Goal: Find contact information: Find contact information

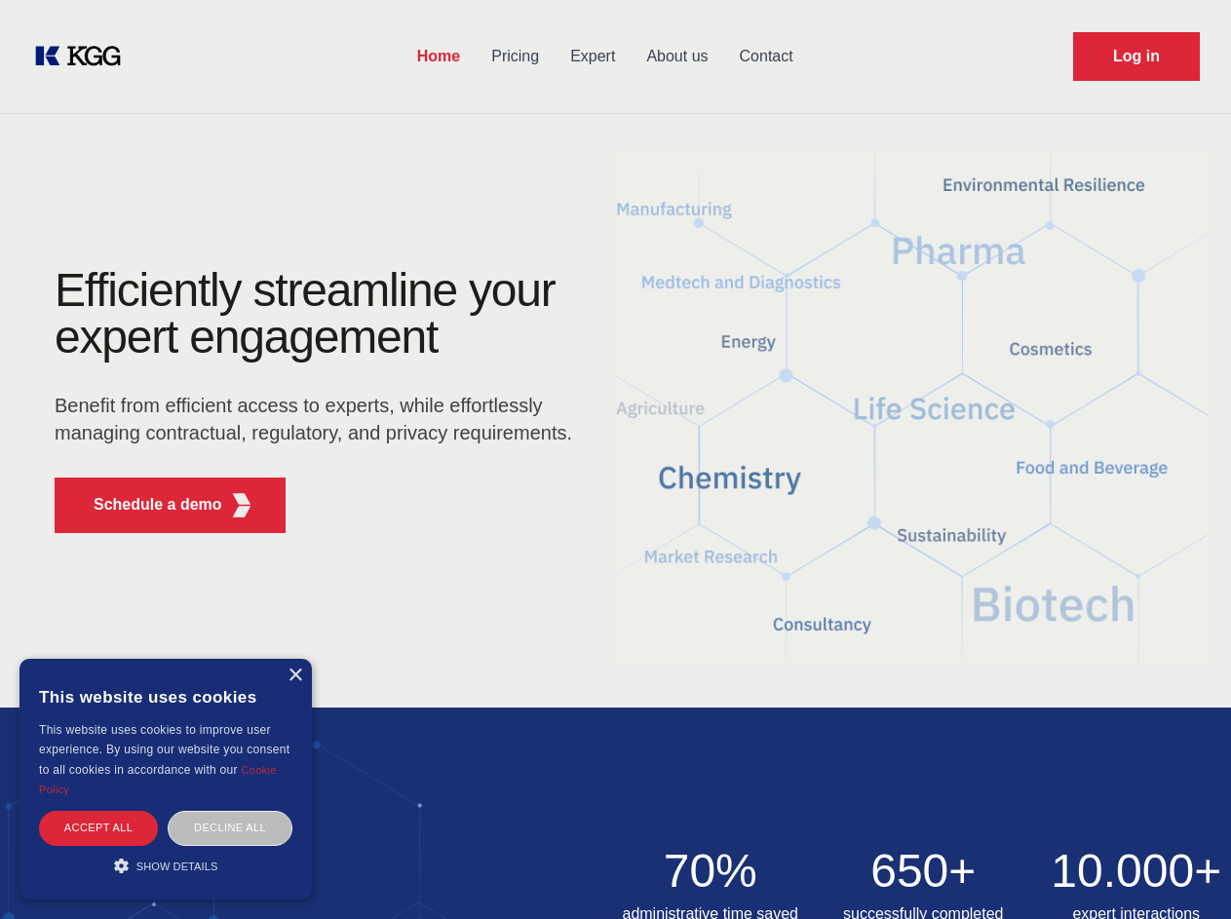
click at [615, 459] on div "Efficiently streamline your expert engagement Benefit from efficient access to …" at bounding box center [319, 408] width 593 height 282
click at [146, 505] on p "Schedule a demo" at bounding box center [158, 504] width 129 height 23
click at [294, 676] on div "× This website uses cookies This website uses cookies to improve user experienc…" at bounding box center [165, 779] width 292 height 241
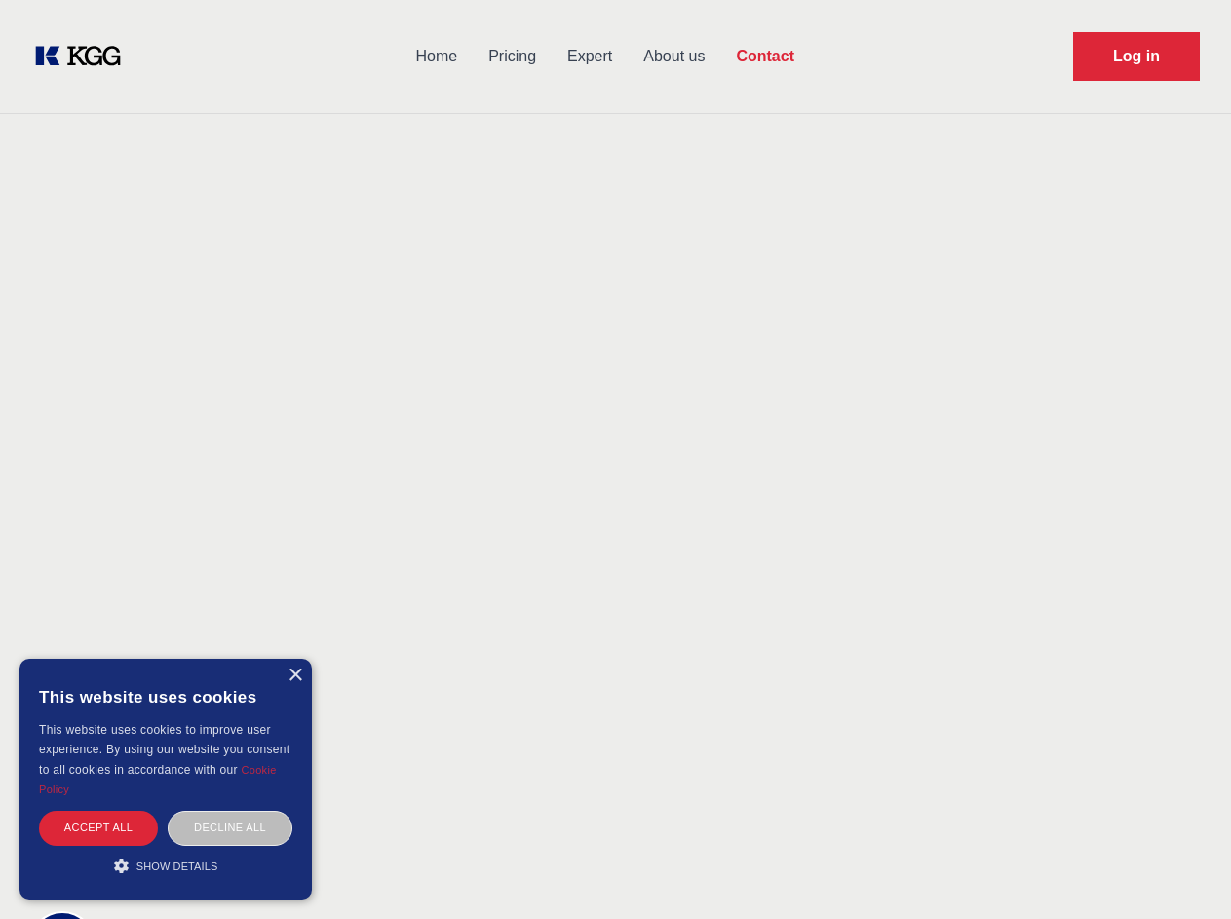
click at [98, 828] on div "Accept all" at bounding box center [98, 828] width 119 height 34
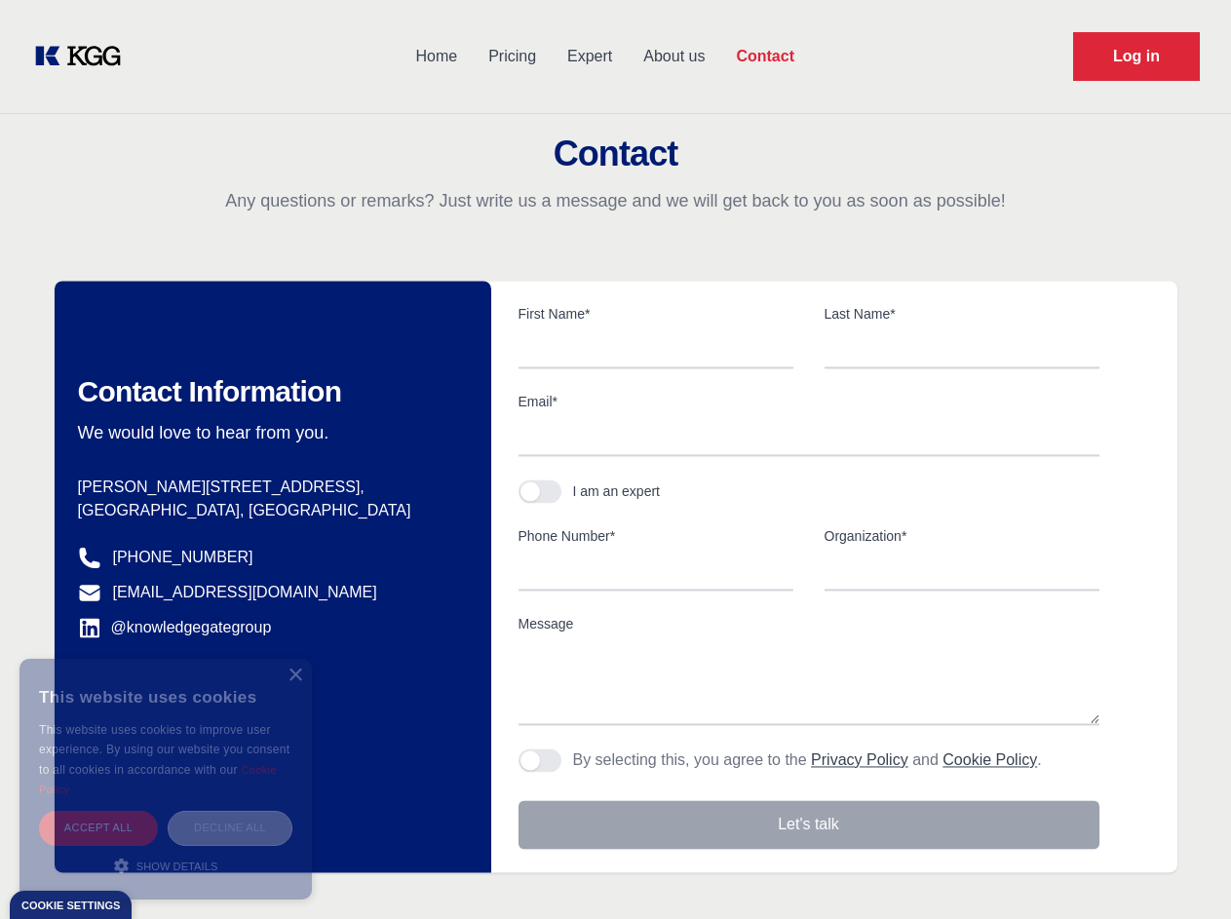
click at [230, 828] on div "Decline all" at bounding box center [230, 828] width 125 height 34
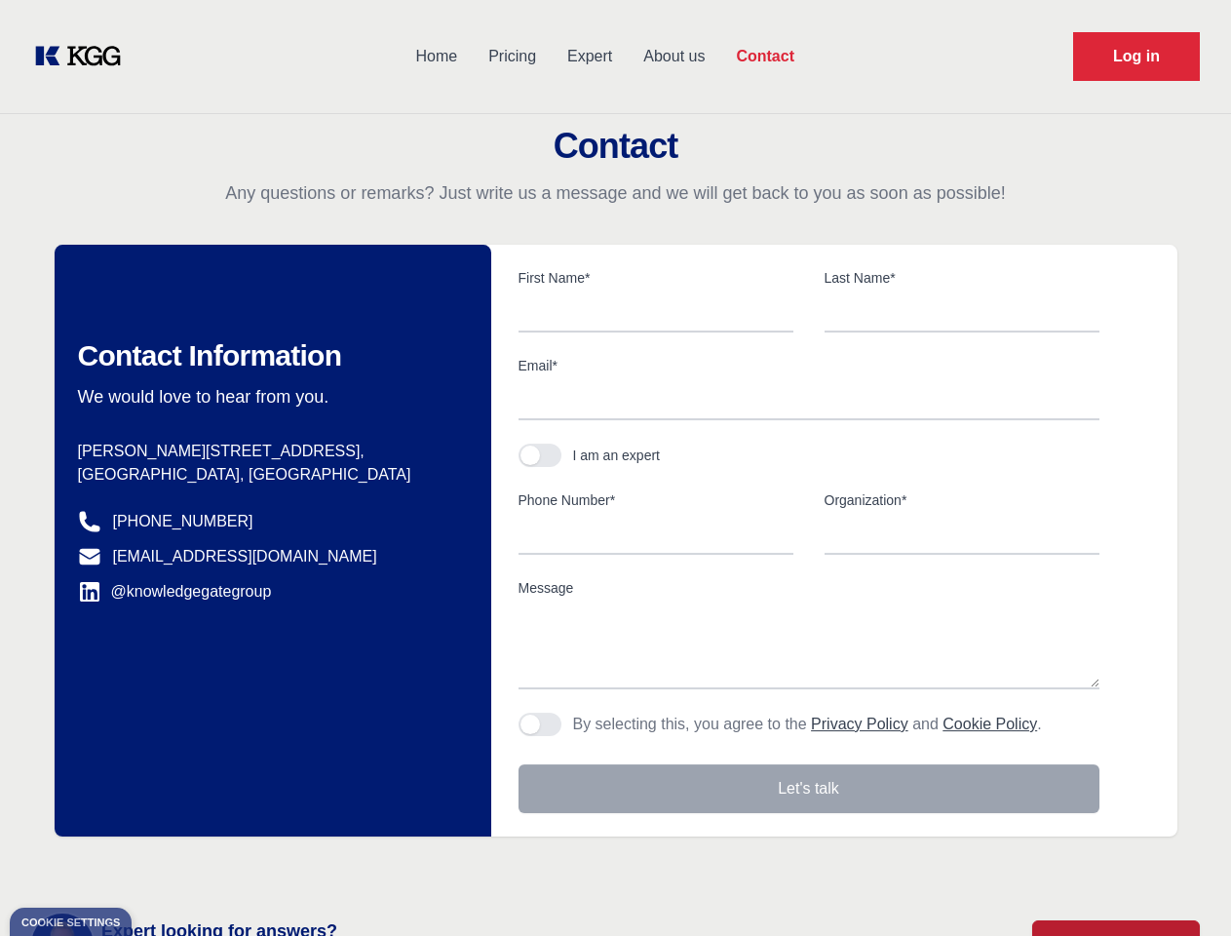
click at [166, 866] on main "Contact Any questions or remarks? Just write us a message and we will get back …" at bounding box center [615, 507] width 1231 height 1015
